Goal: Transaction & Acquisition: Purchase product/service

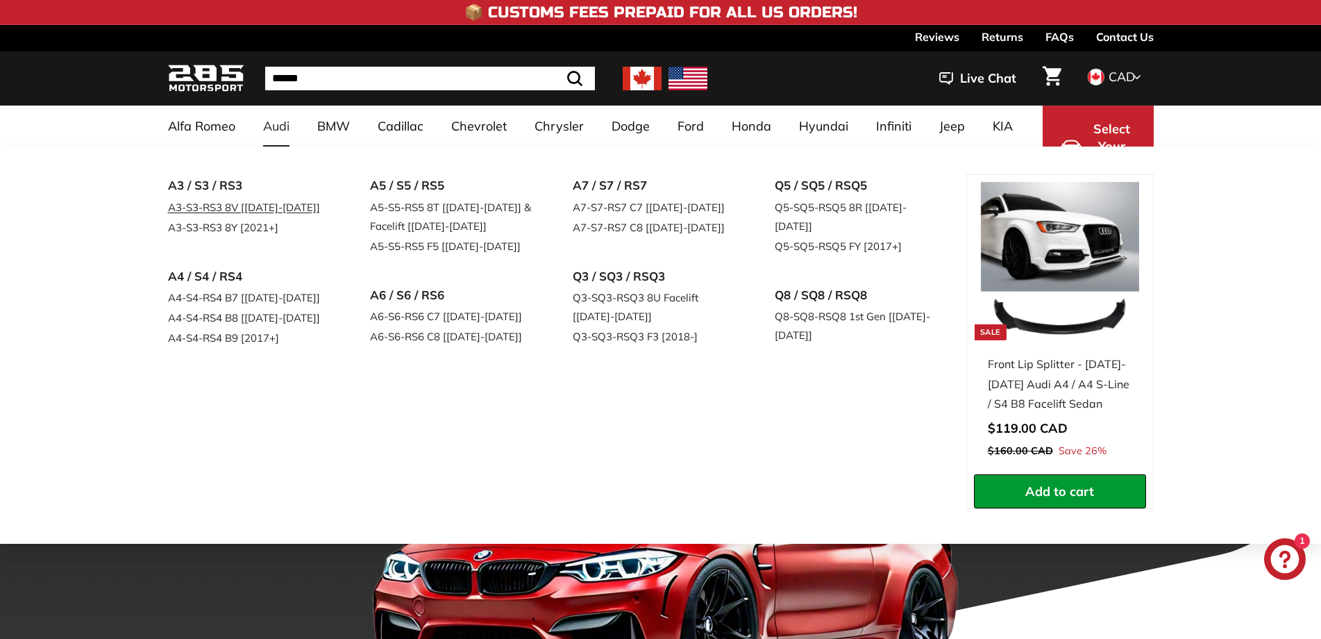
click at [197, 210] on link "A3-S3-RS3 8V [[DATE]-[DATE]]" at bounding box center [250, 207] width 164 height 20
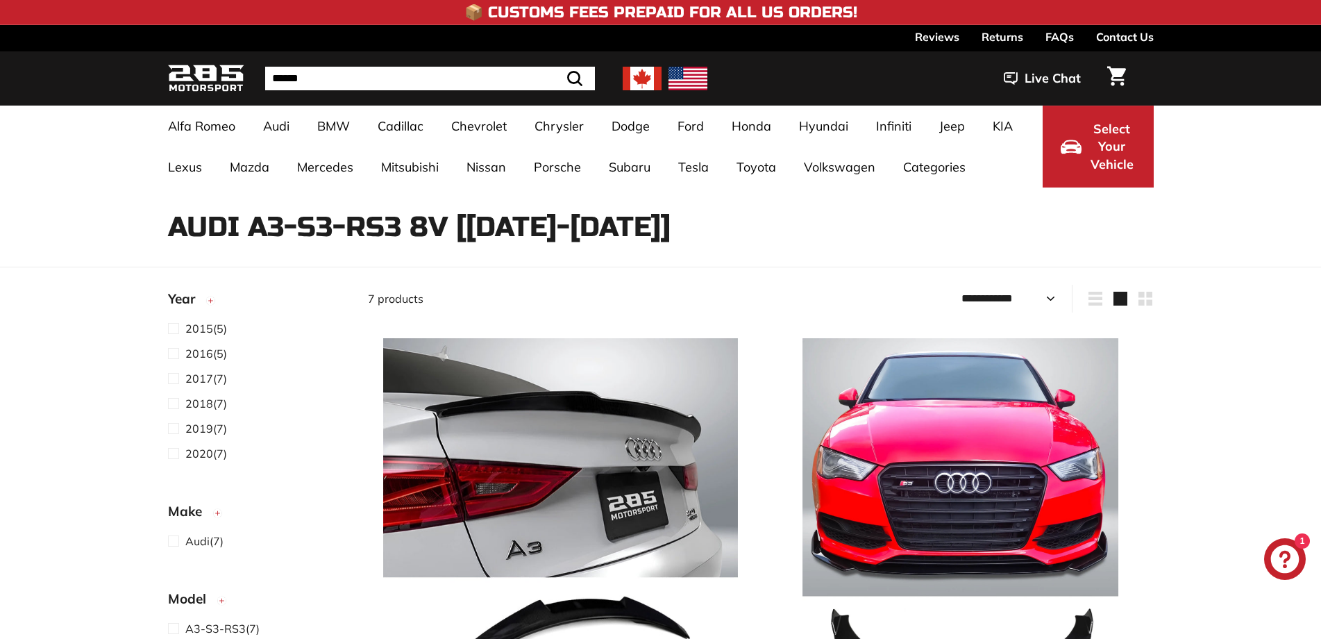
select select "**********"
click at [513, 460] on img at bounding box center [560, 515] width 355 height 355
select select "**********"
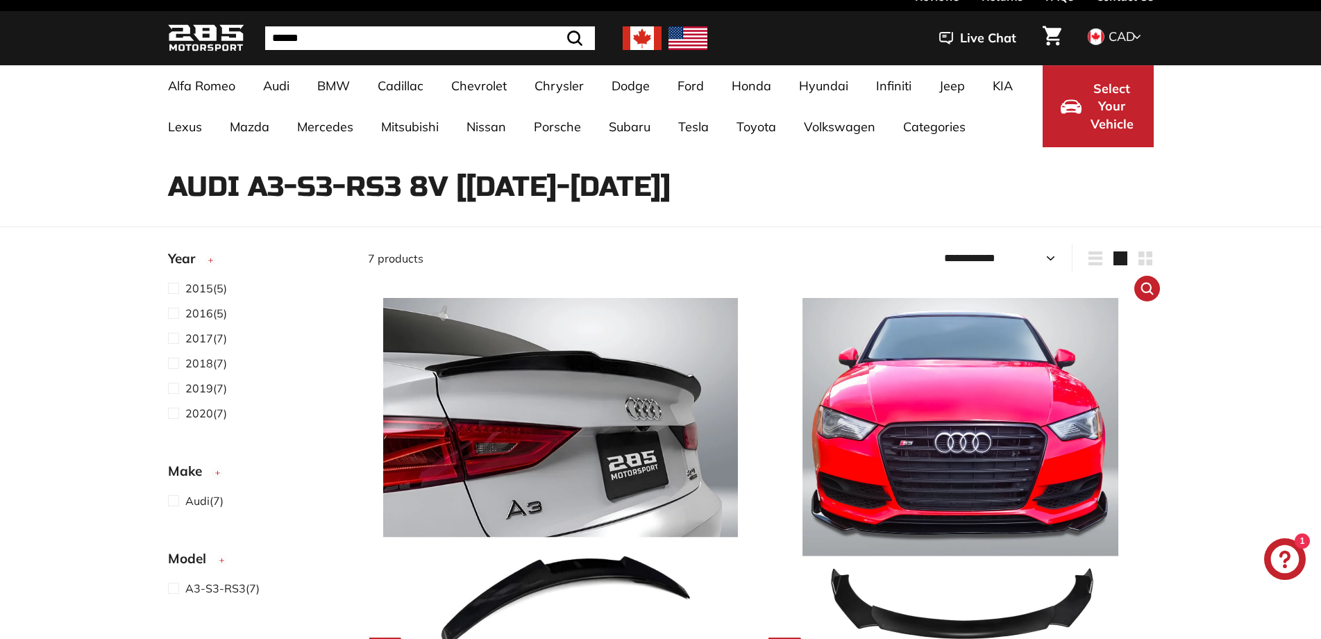
scroll to position [208, 0]
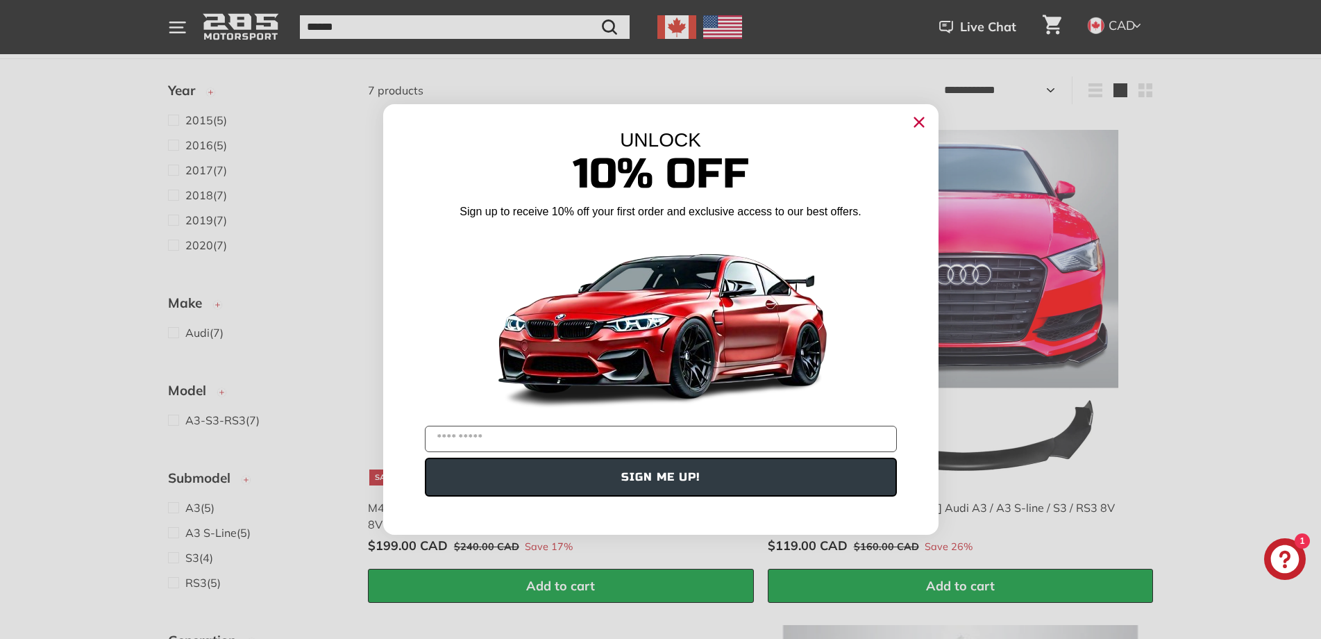
click at [917, 119] on icon "Close dialog" at bounding box center [919, 122] width 9 height 9
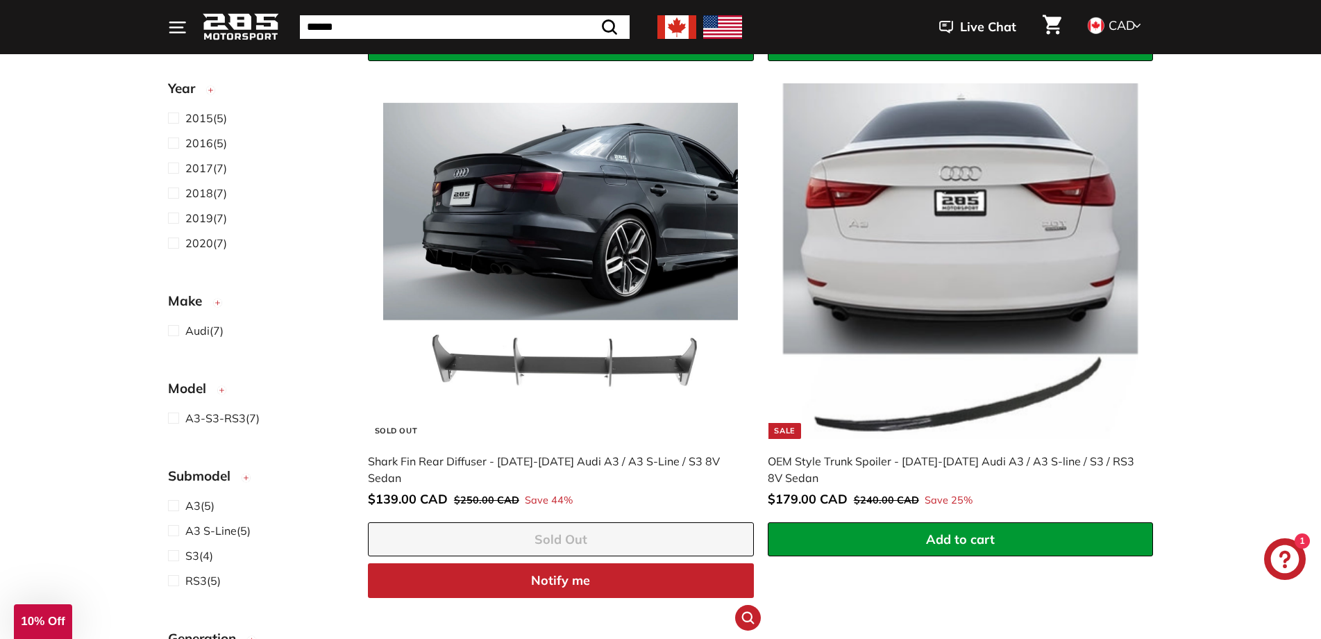
scroll to position [694, 0]
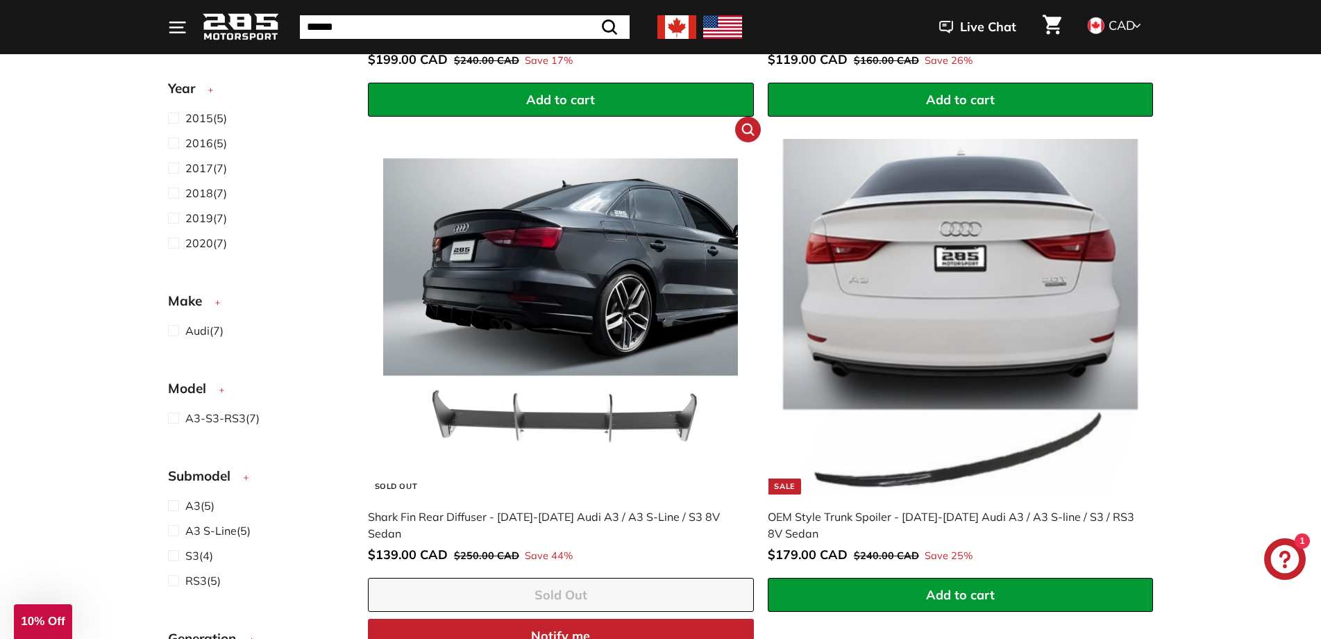
click at [575, 334] on img at bounding box center [560, 316] width 355 height 355
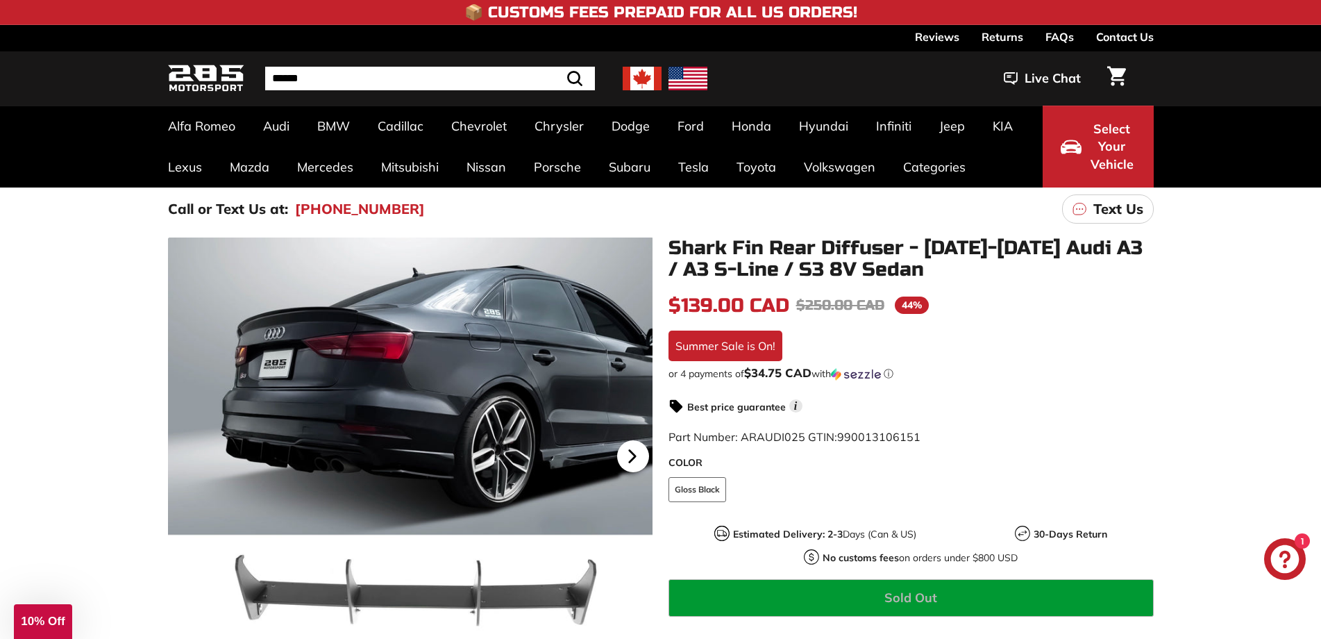
click at [628, 458] on icon at bounding box center [633, 456] width 32 height 32
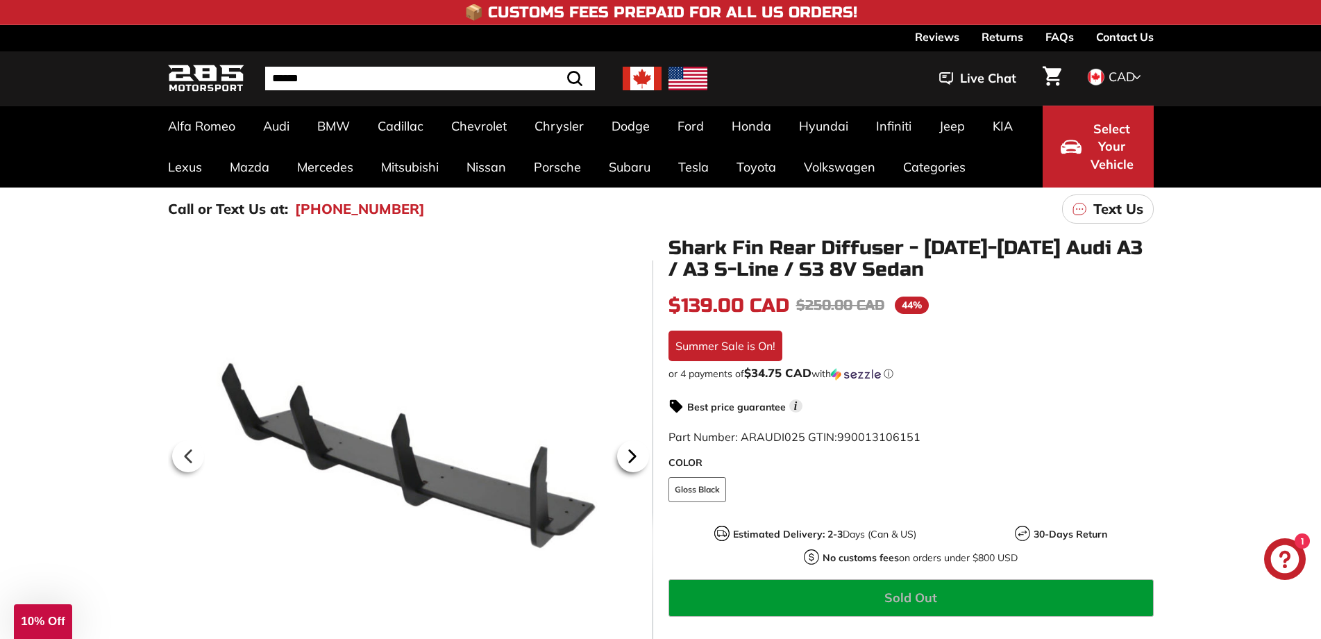
click at [628, 463] on icon at bounding box center [633, 456] width 32 height 32
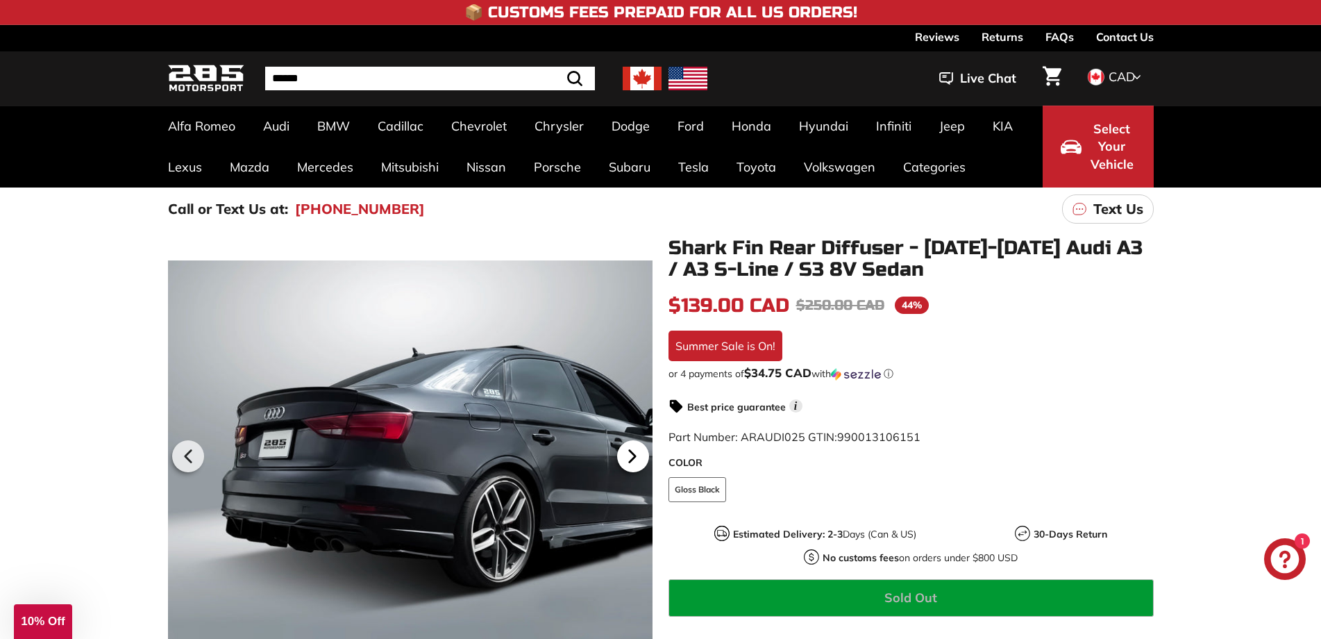
click at [630, 462] on icon at bounding box center [632, 457] width 6 height 12
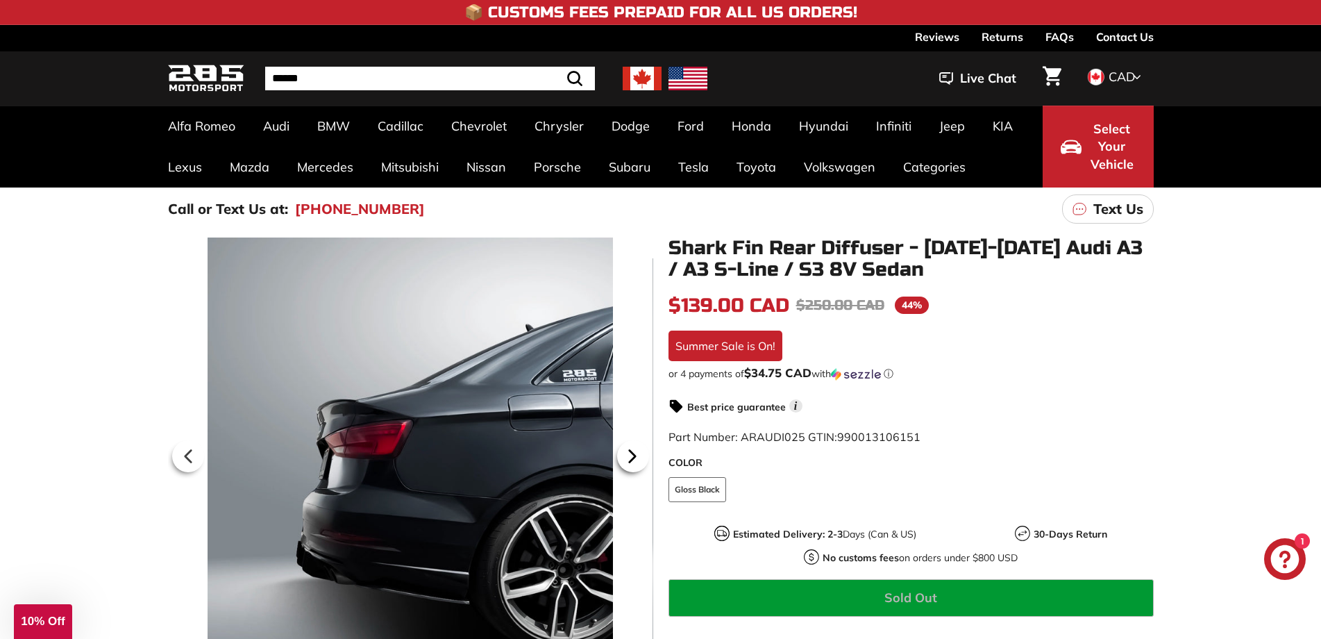
click at [630, 462] on icon at bounding box center [632, 457] width 6 height 12
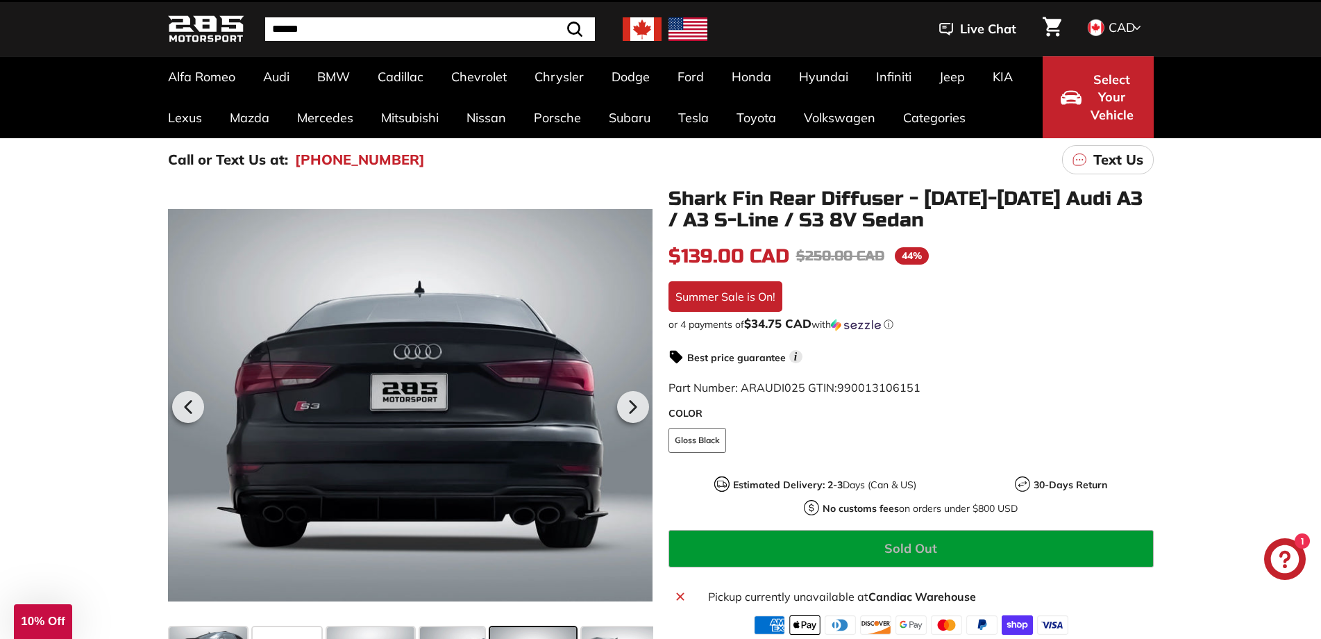
scroll to position [69, 0]
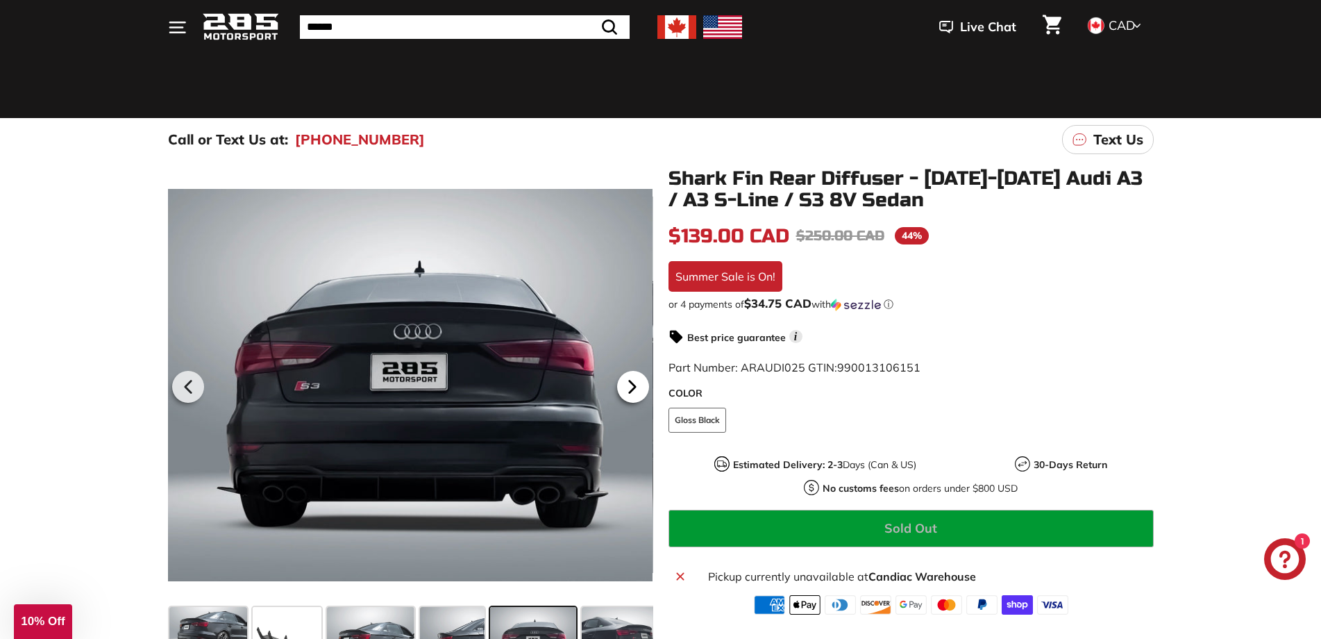
click at [619, 390] on icon at bounding box center [633, 387] width 32 height 32
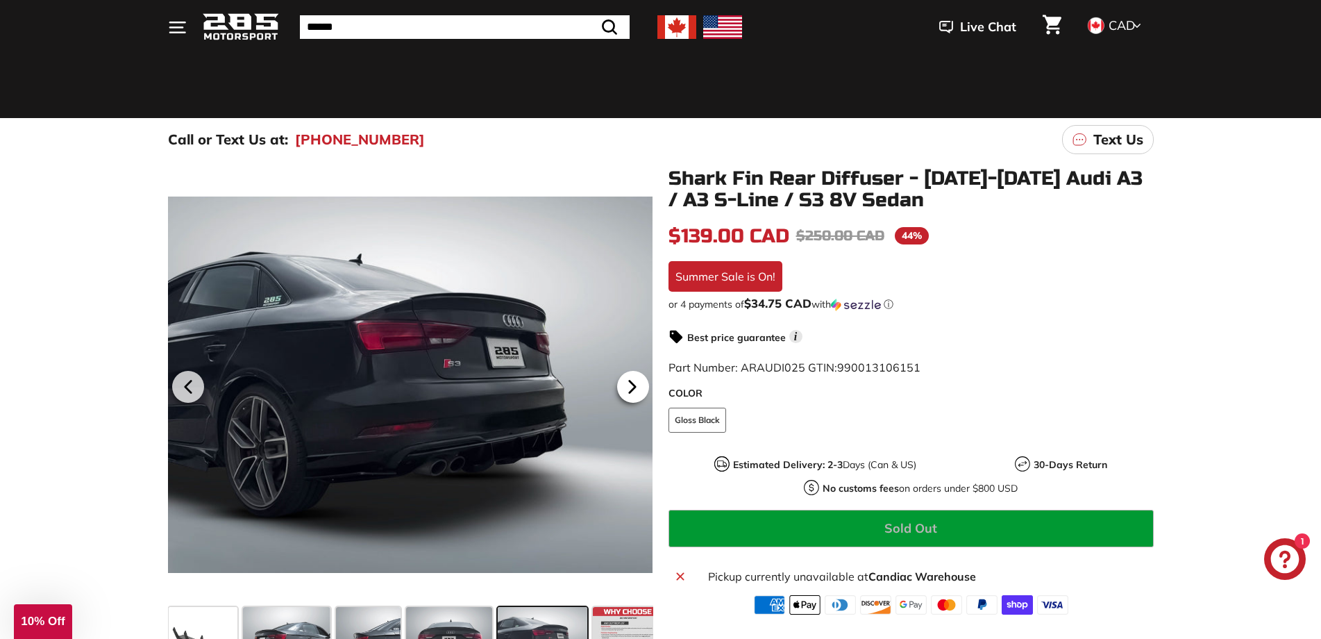
scroll to position [0, 96]
click at [629, 383] on icon at bounding box center [633, 387] width 32 height 32
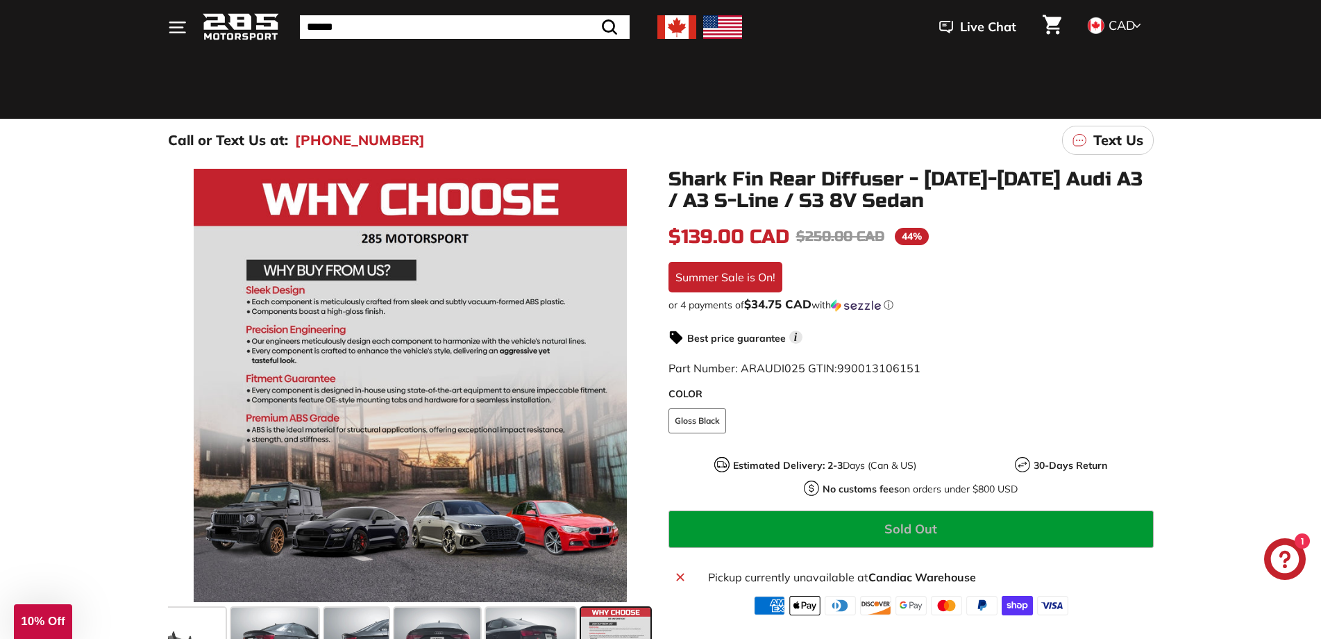
scroll to position [69, 0]
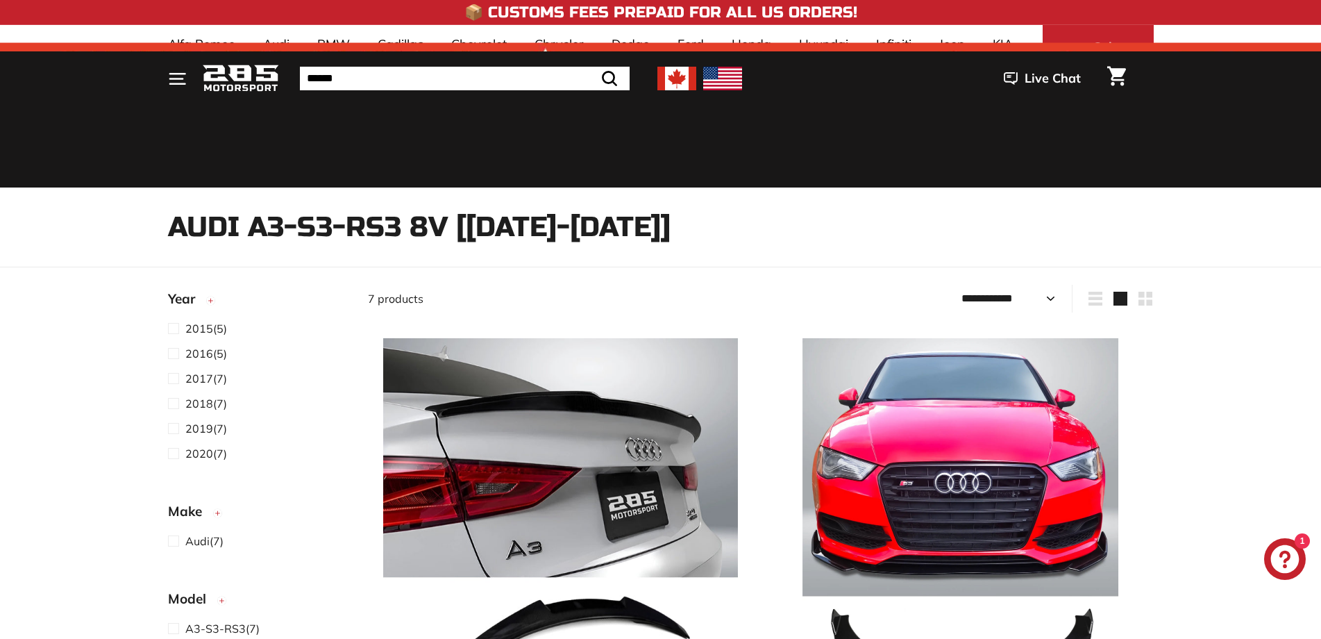
select select "**********"
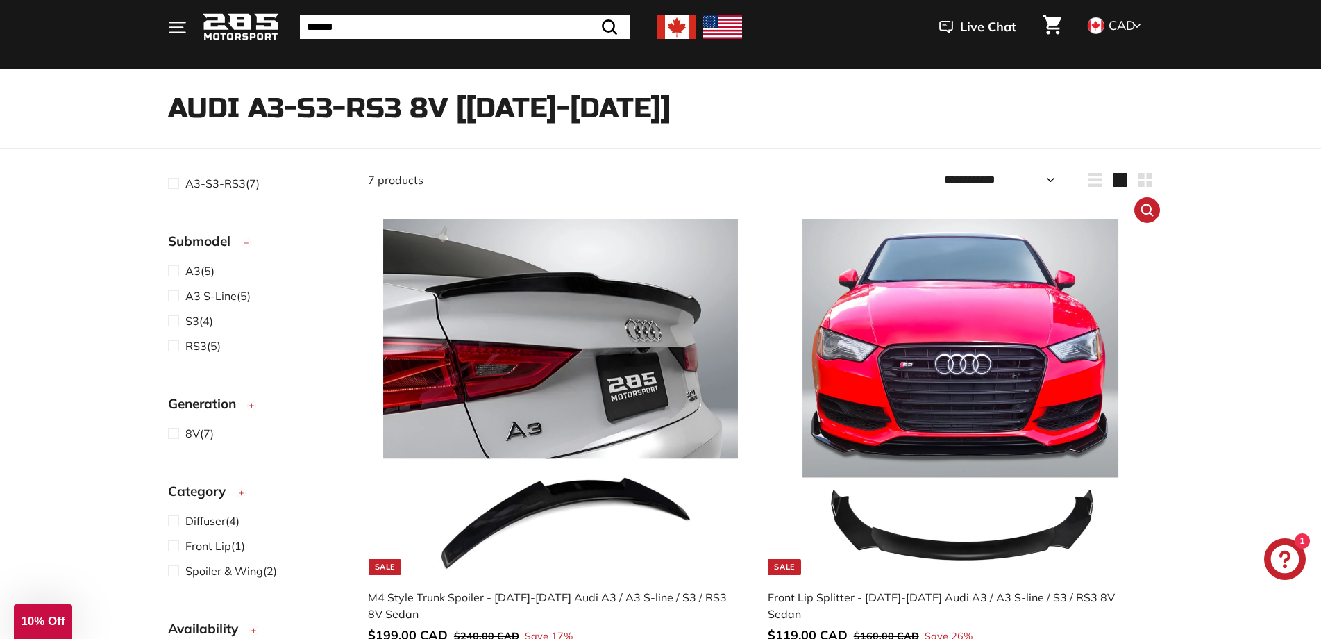
scroll to position [278, 0]
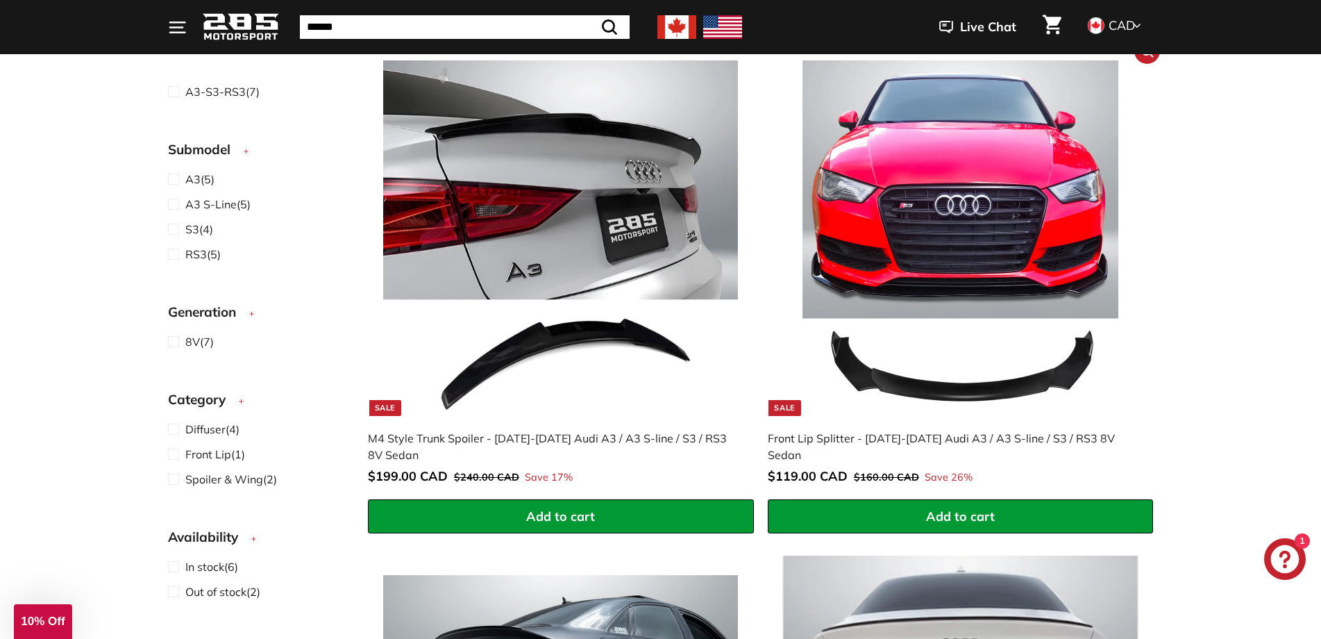
click at [919, 242] on img at bounding box center [960, 237] width 355 height 355
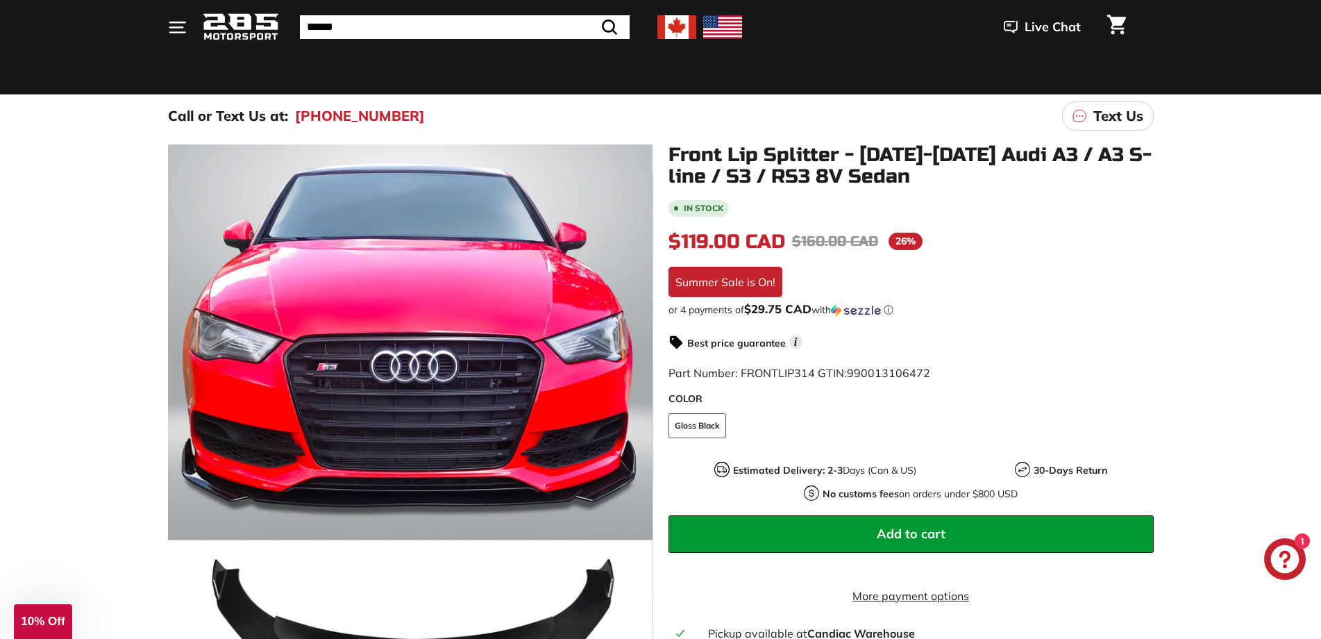
scroll to position [139, 0]
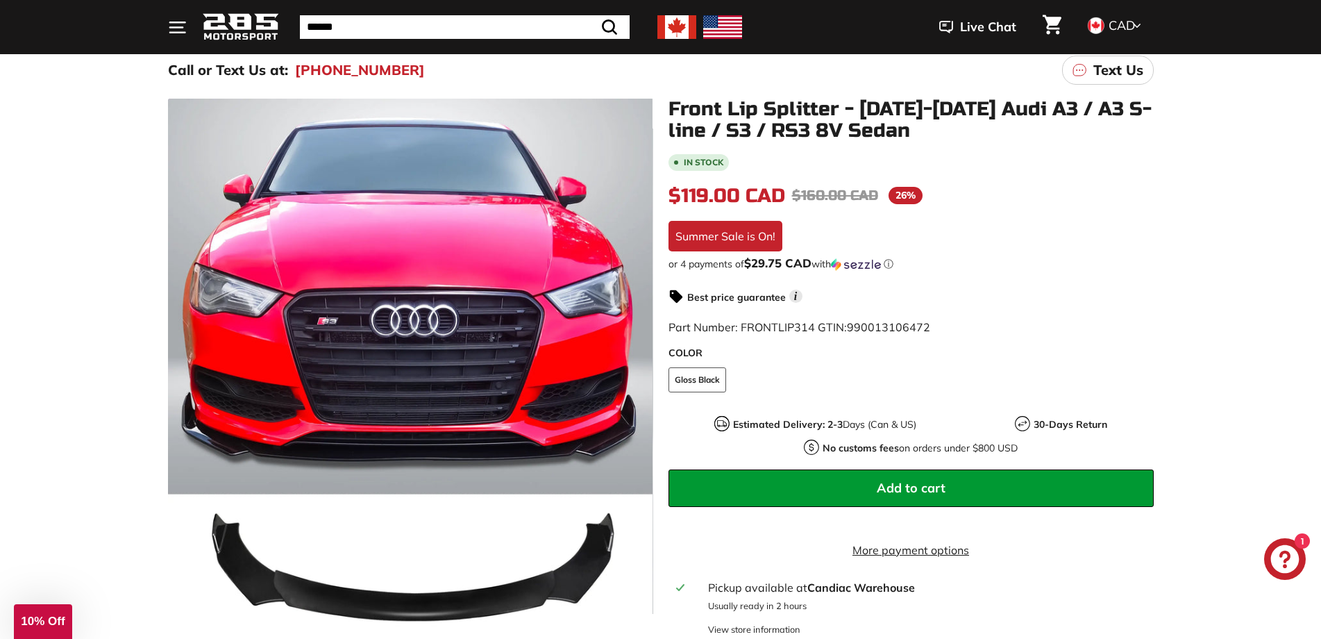
click at [914, 482] on span "Add to cart" at bounding box center [911, 488] width 69 height 16
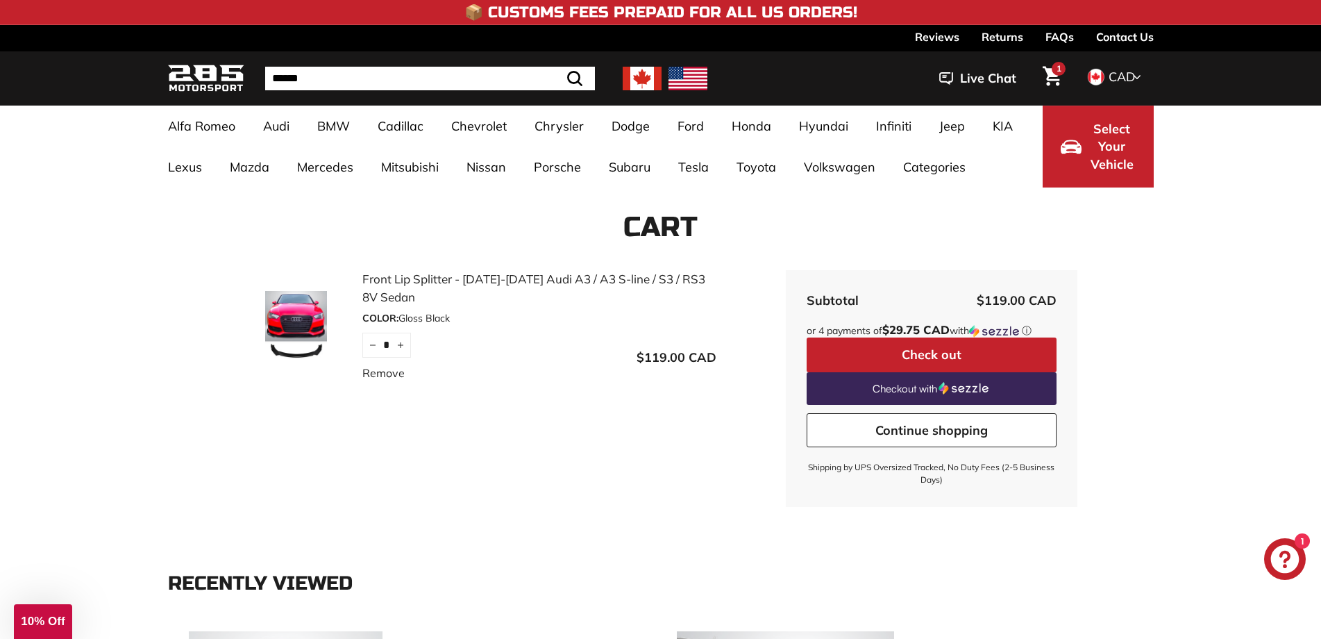
click at [908, 350] on button "Check out" at bounding box center [932, 354] width 250 height 35
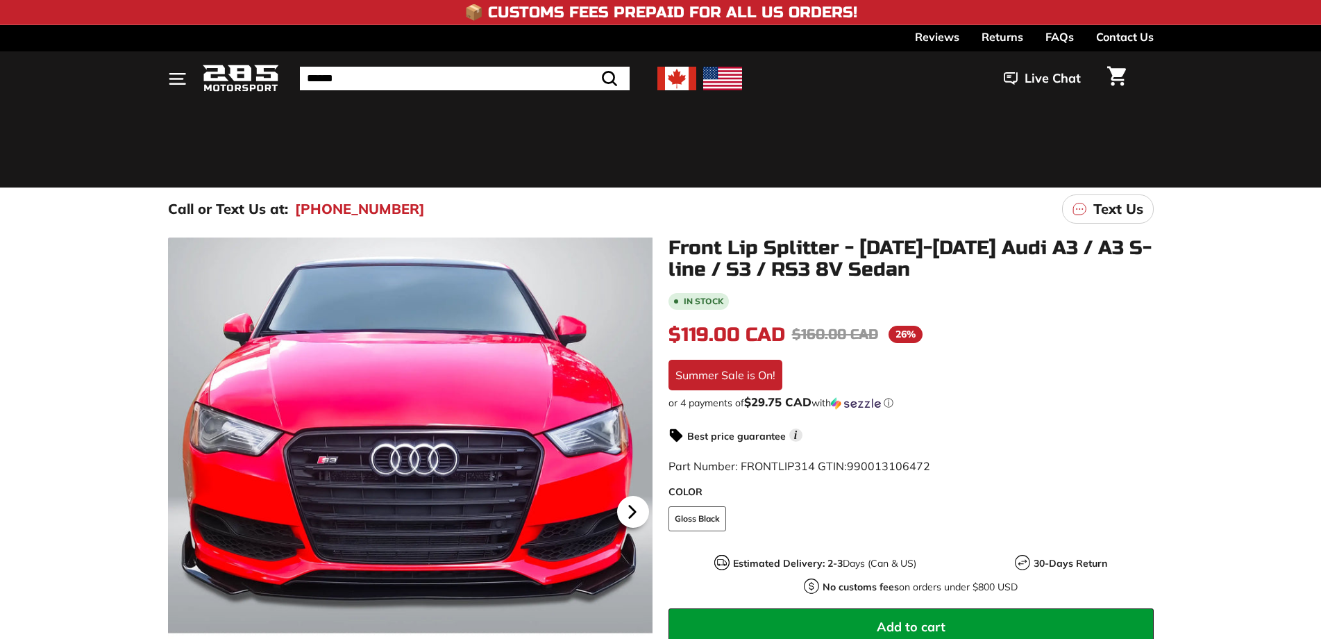
scroll to position [139, 0]
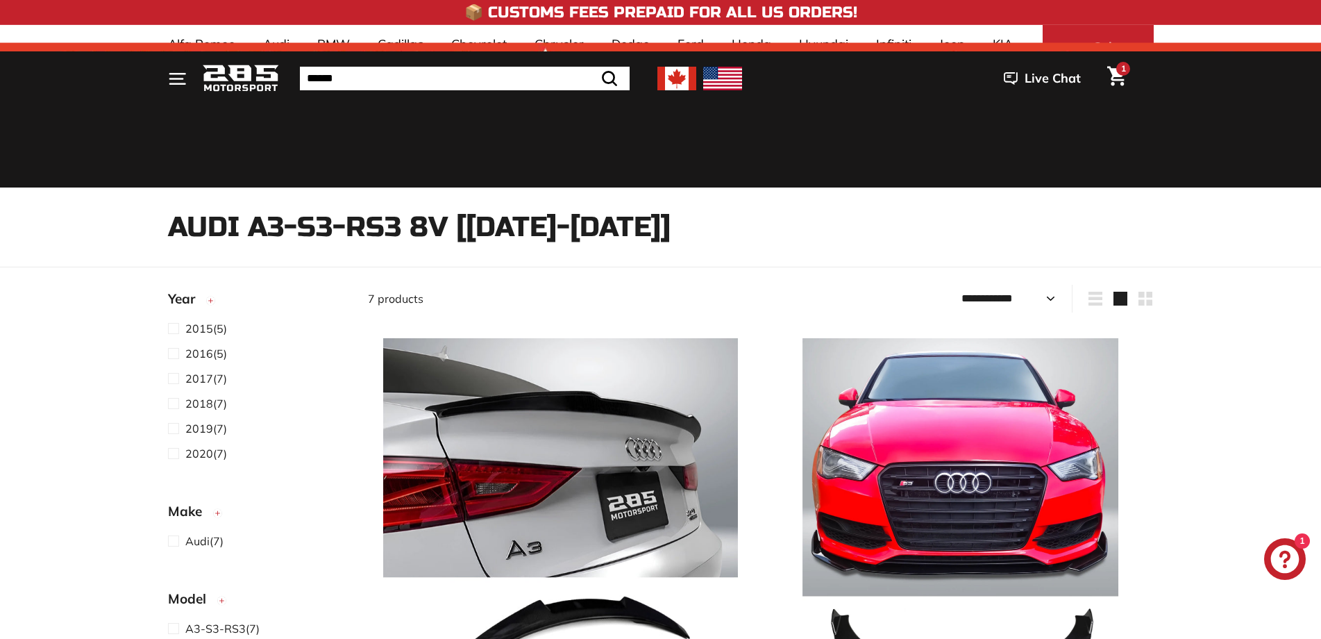
select select "**********"
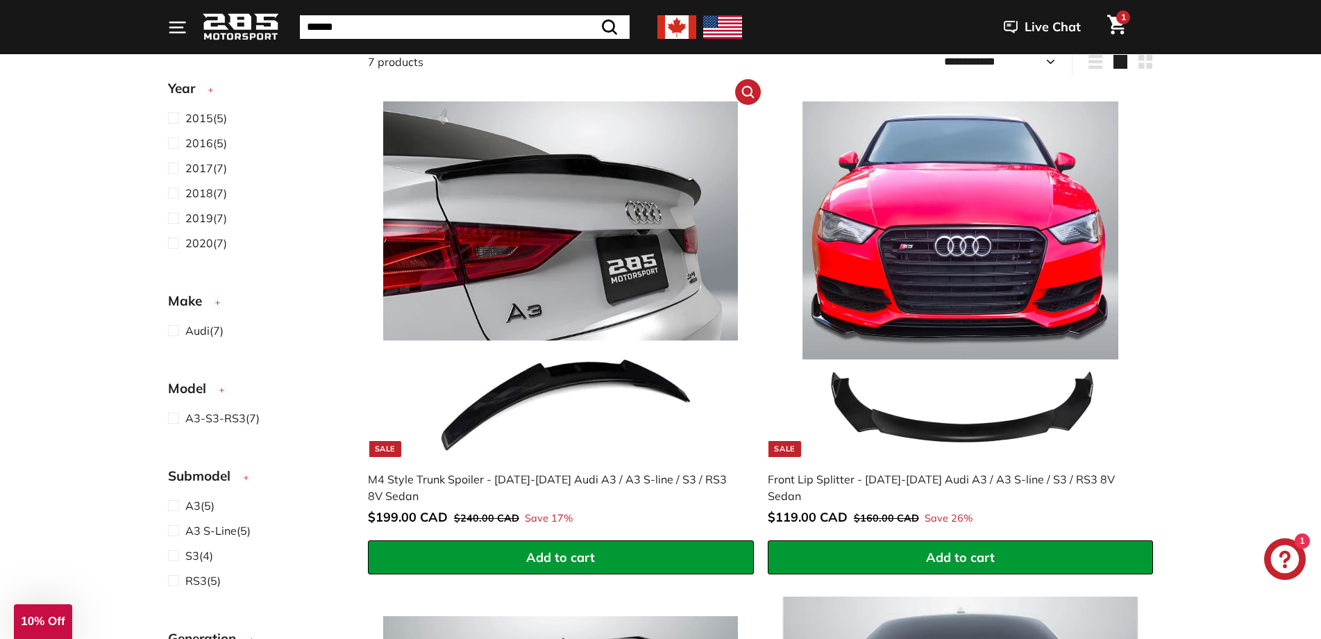
scroll to position [208, 0]
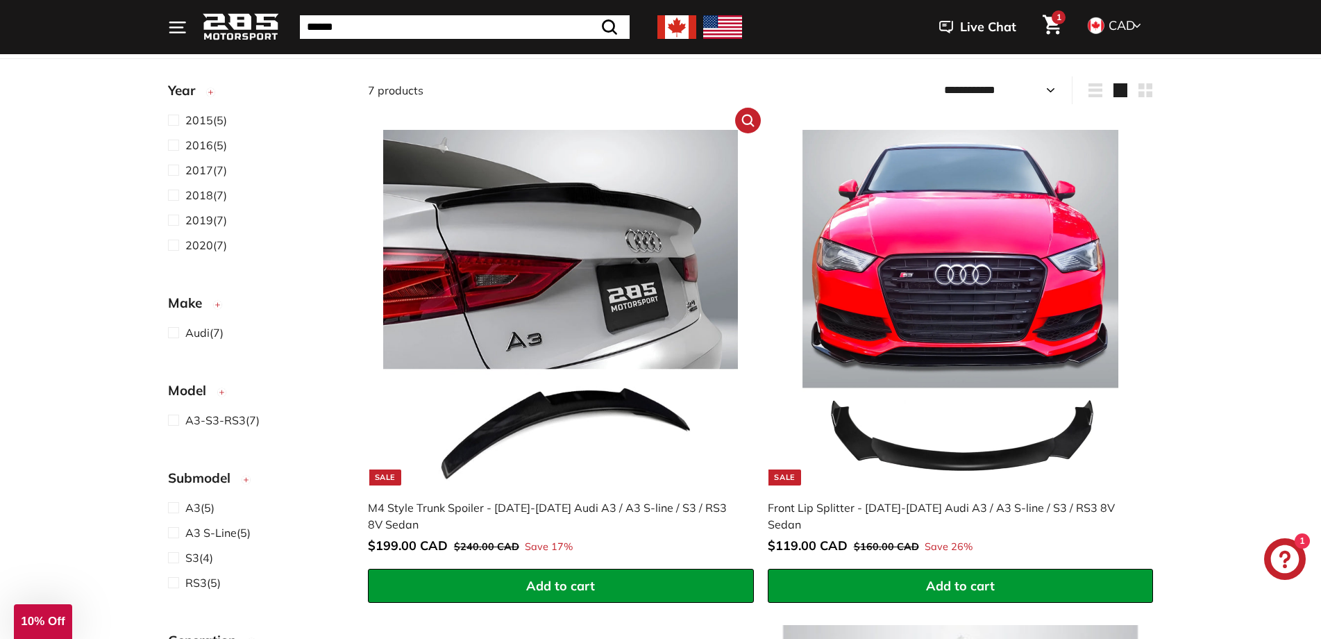
click at [657, 586] on button "Add to cart" at bounding box center [561, 586] width 386 height 35
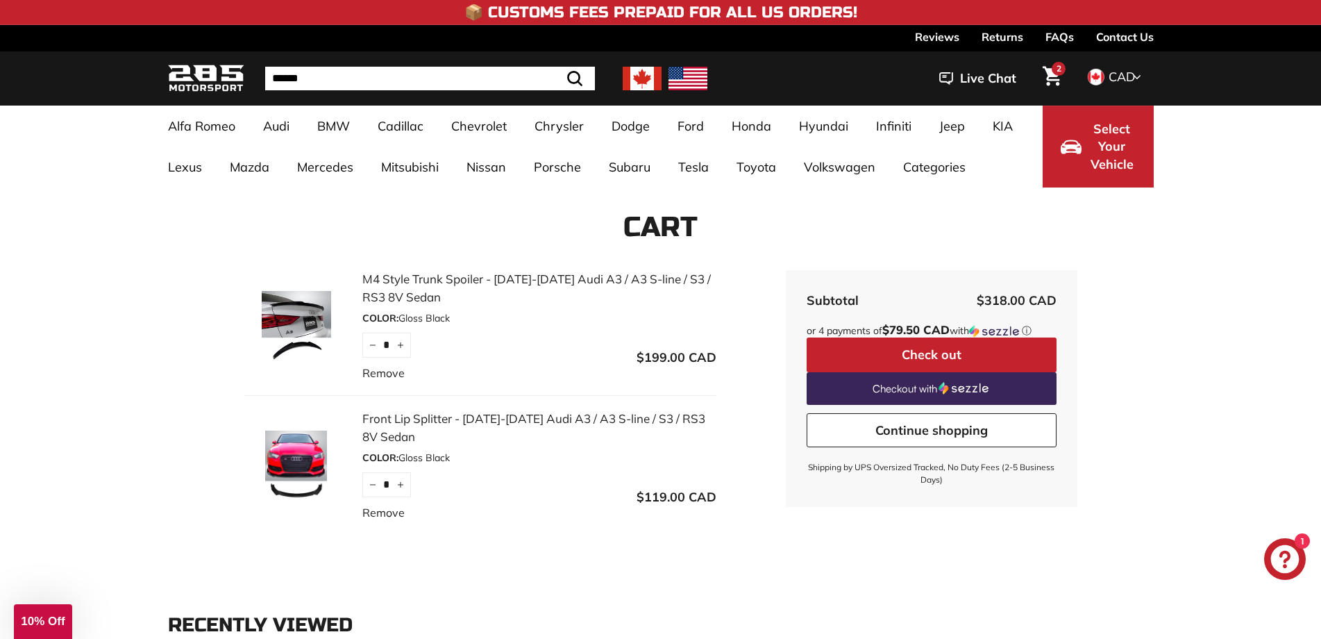
click at [908, 360] on button "Check out" at bounding box center [932, 354] width 250 height 35
click at [0, 0] on div "ⓘ" at bounding box center [0, 0] width 0 height 0
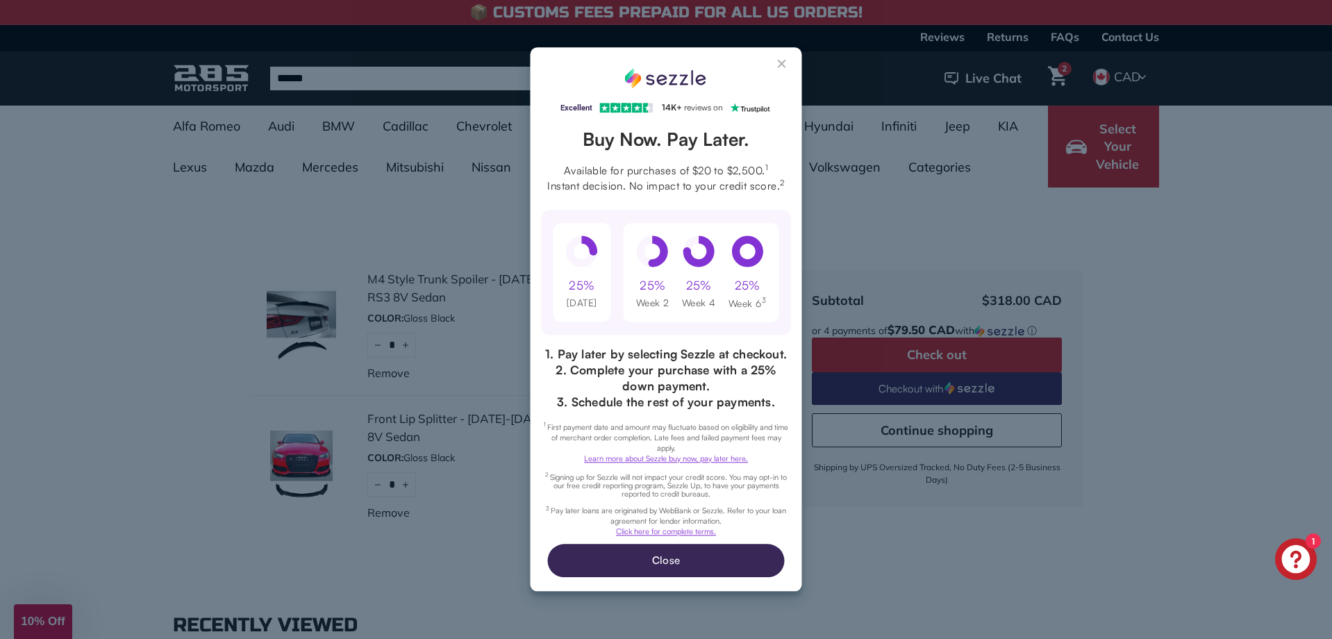
click at [783, 59] on button "Close Sezzle Modal" at bounding box center [782, 66] width 17 height 17
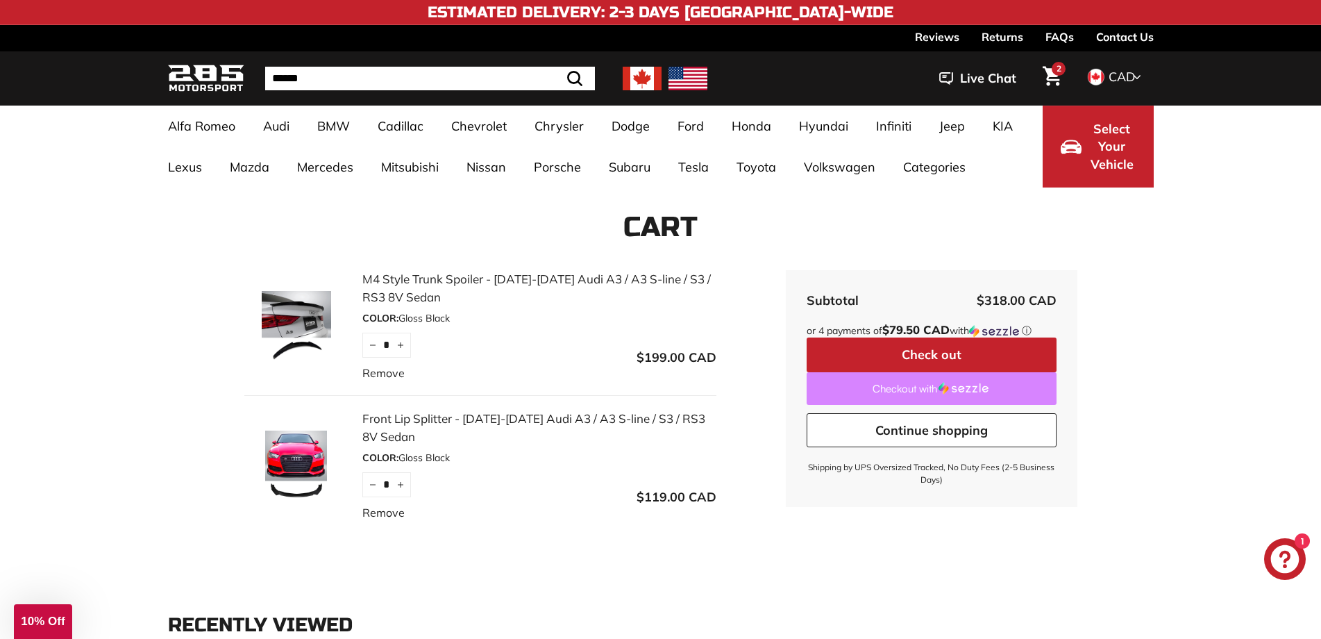
click at [936, 399] on link "Checkout with" at bounding box center [932, 388] width 250 height 33
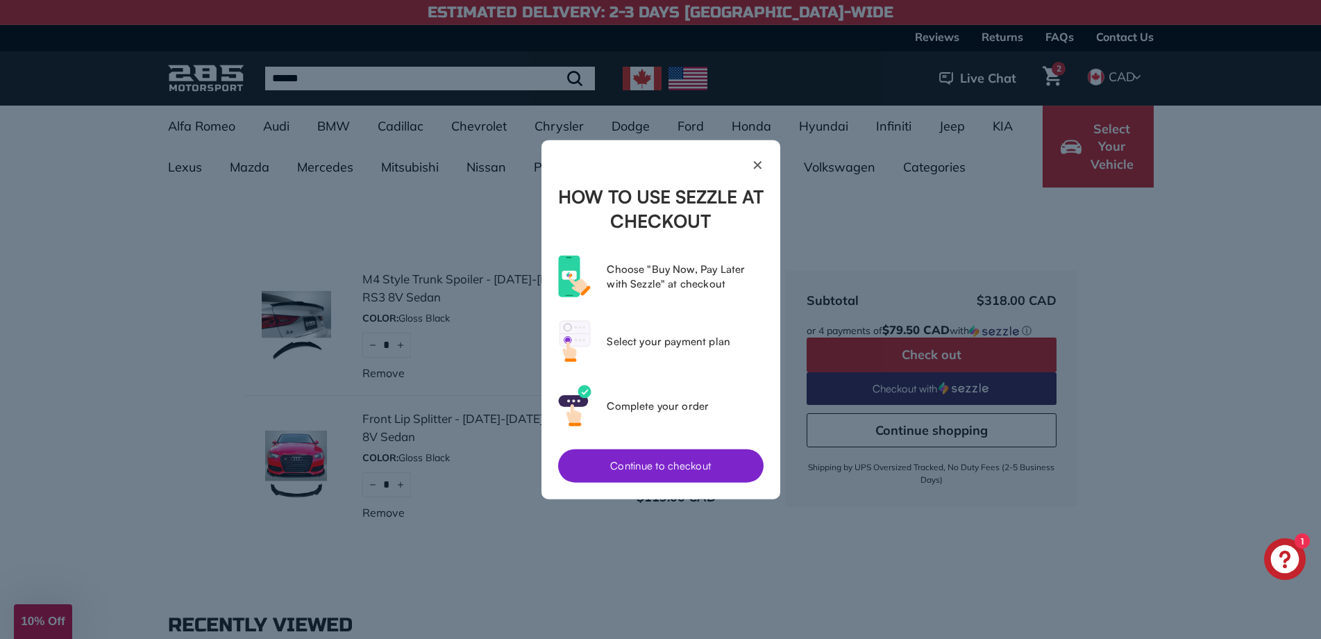
click at [735, 474] on button "Continue to checkout" at bounding box center [661, 465] width 206 height 33
